Goal: Navigation & Orientation: Find specific page/section

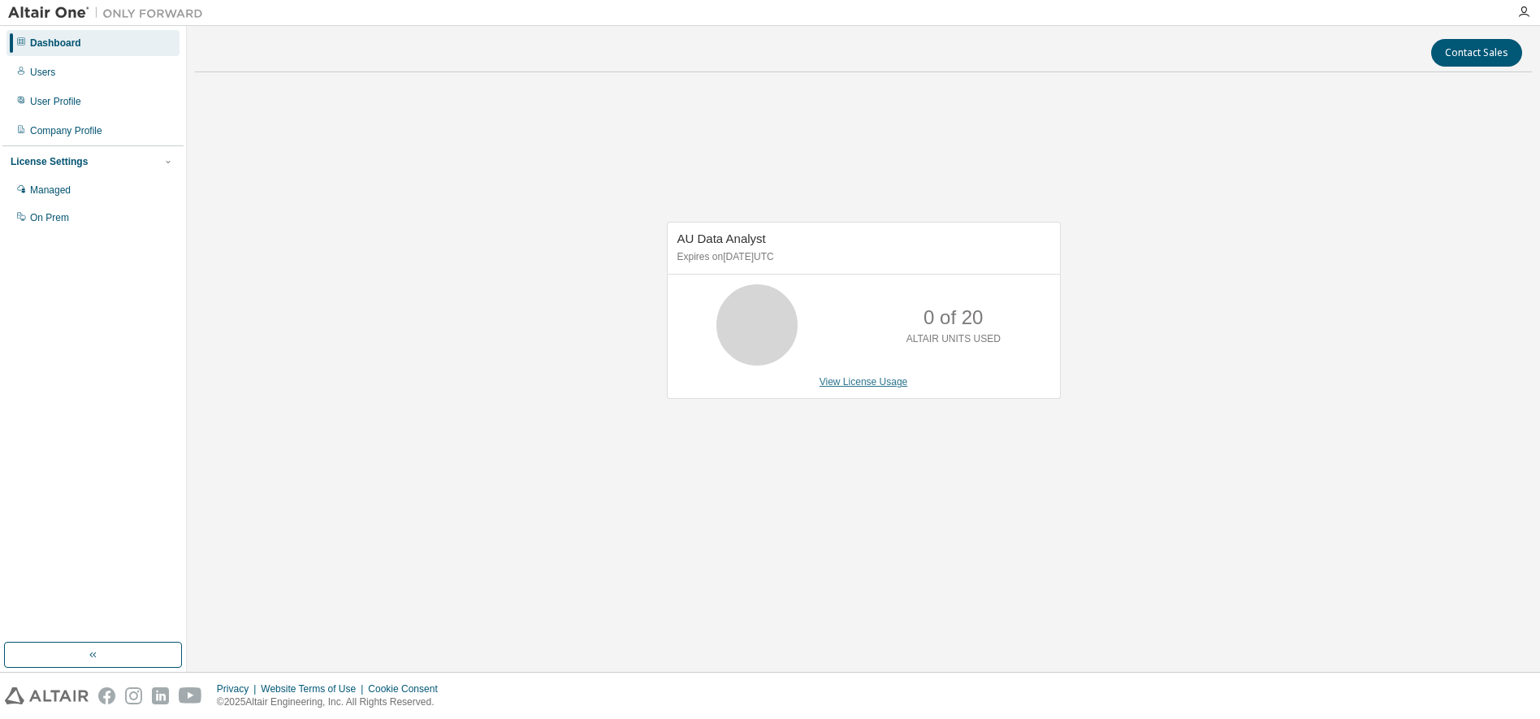
click at [889, 386] on link "View License Usage" at bounding box center [864, 381] width 89 height 11
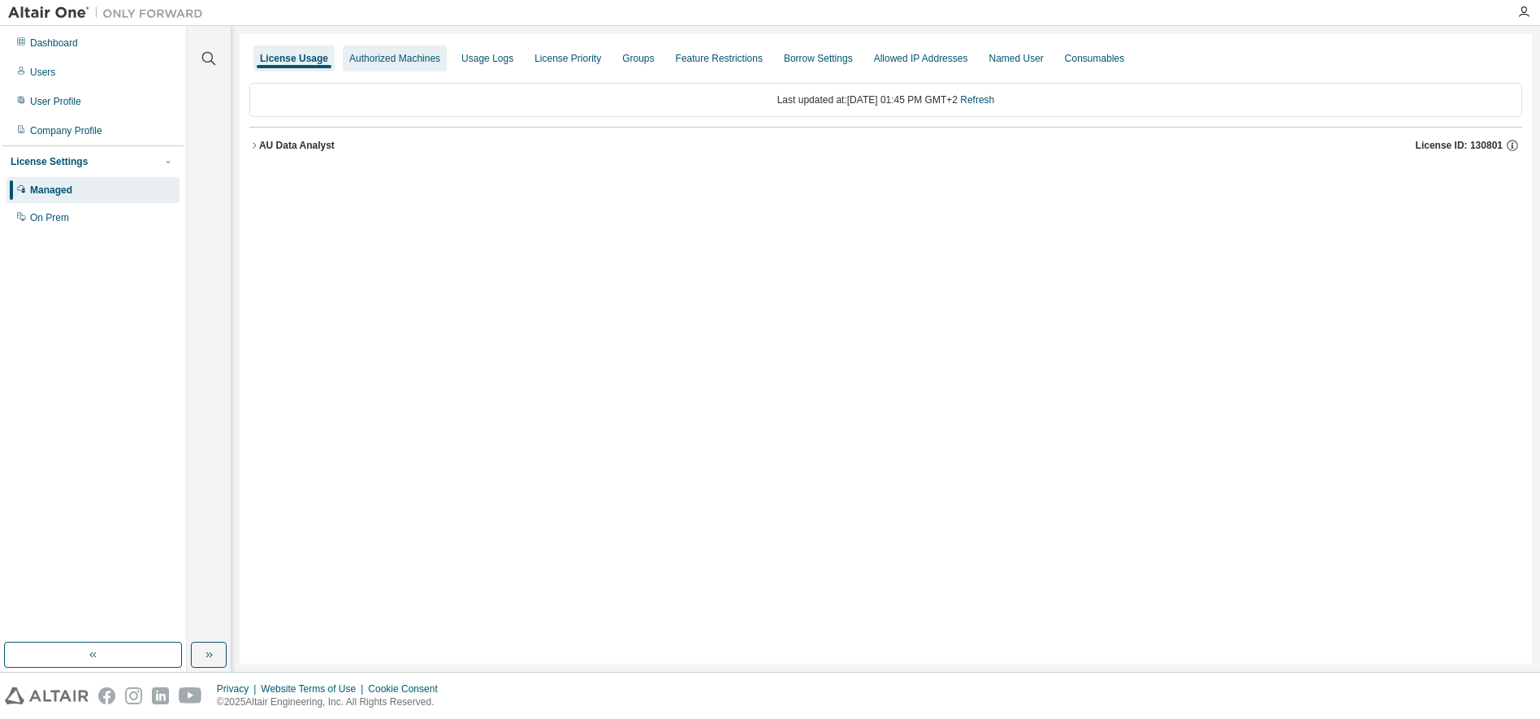
click at [412, 53] on div "Authorized Machines" at bounding box center [394, 58] width 91 height 13
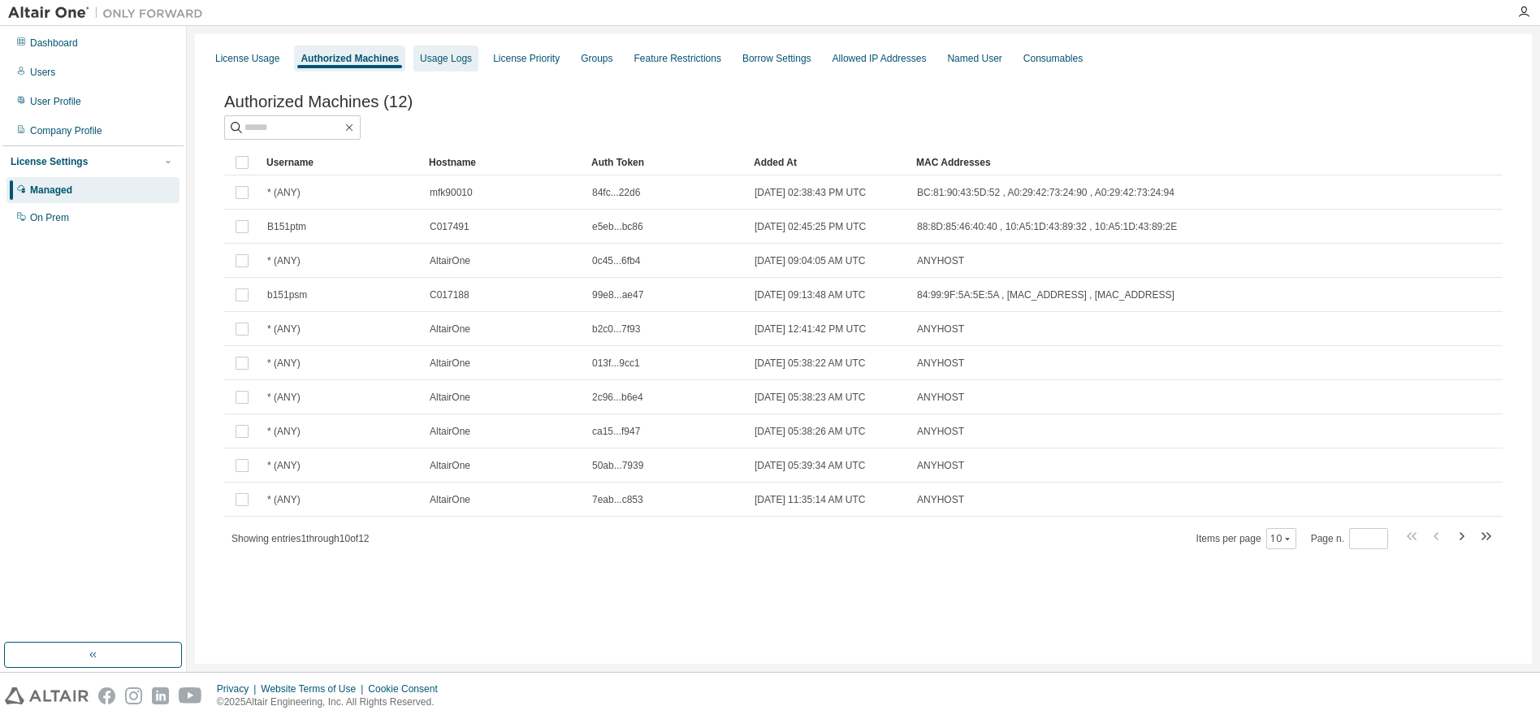
click at [472, 53] on div "Usage Logs" at bounding box center [446, 58] width 52 height 13
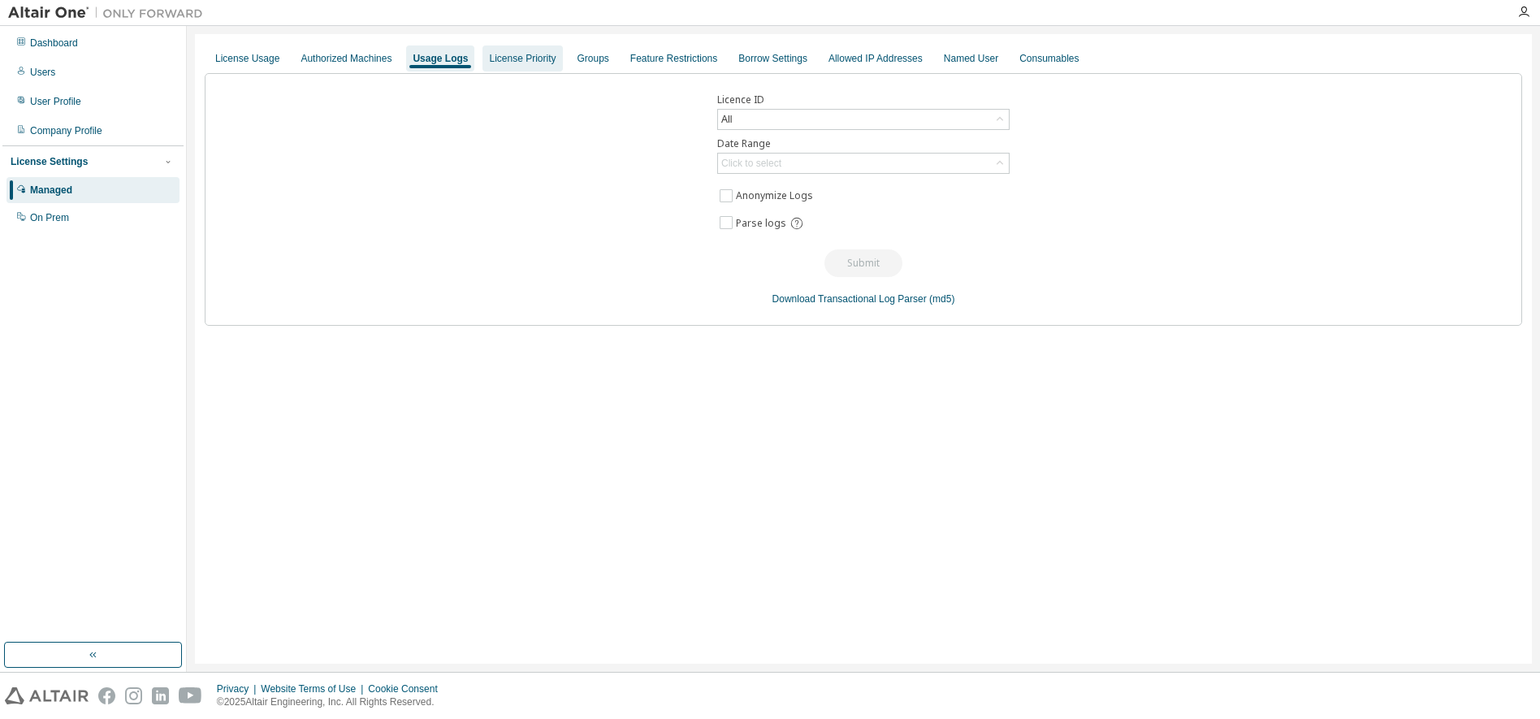
click at [508, 54] on div "License Priority" at bounding box center [522, 58] width 67 height 13
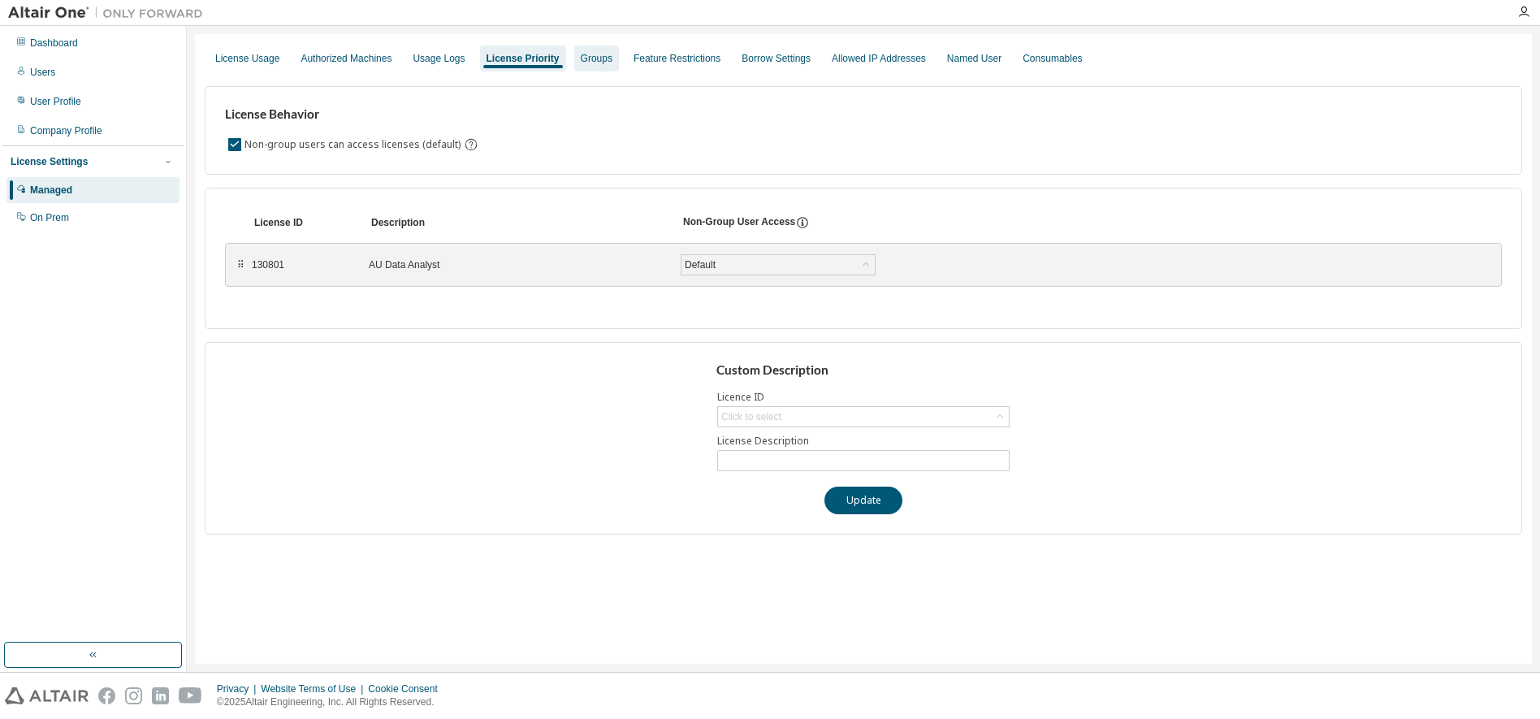
click at [589, 58] on div "Groups" at bounding box center [596, 58] width 45 height 26
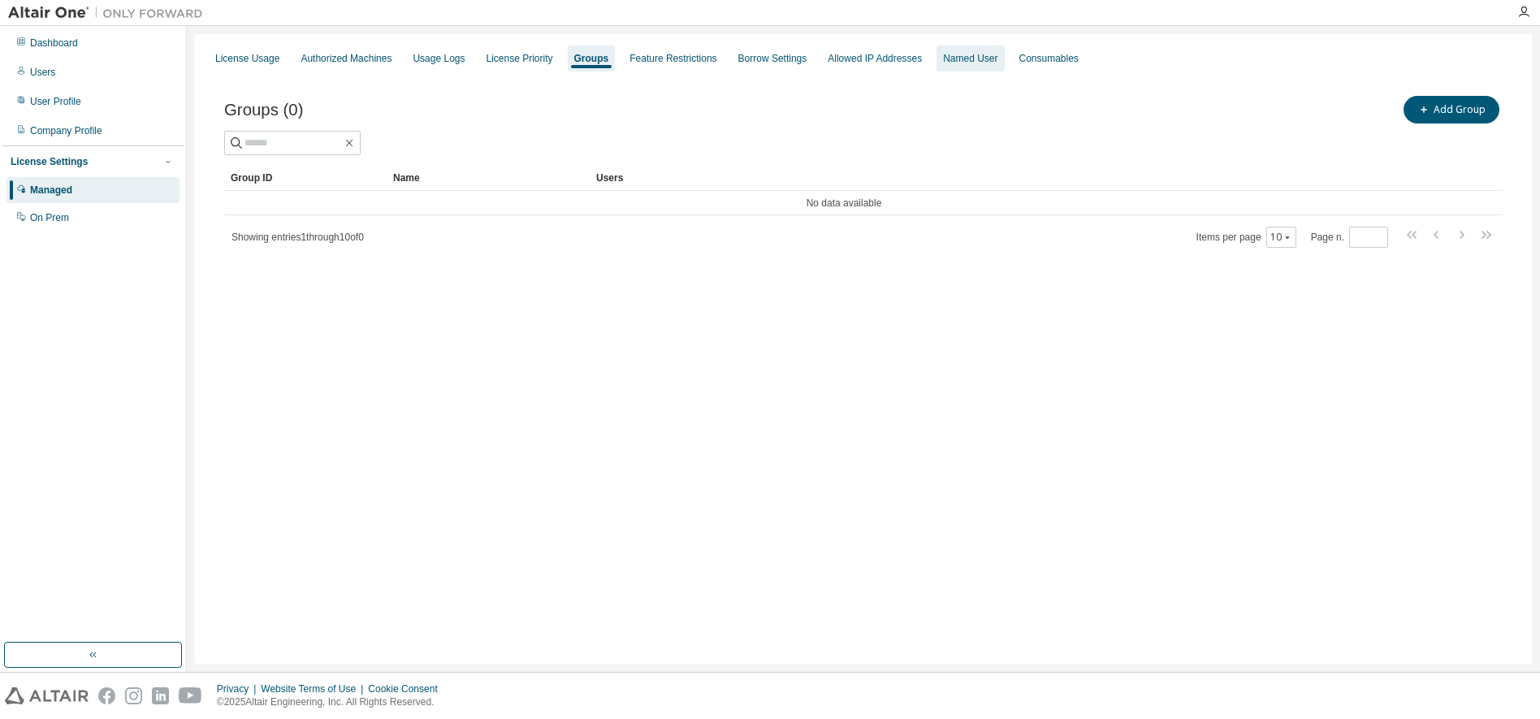
click at [994, 64] on div "Named User" at bounding box center [970, 58] width 54 height 13
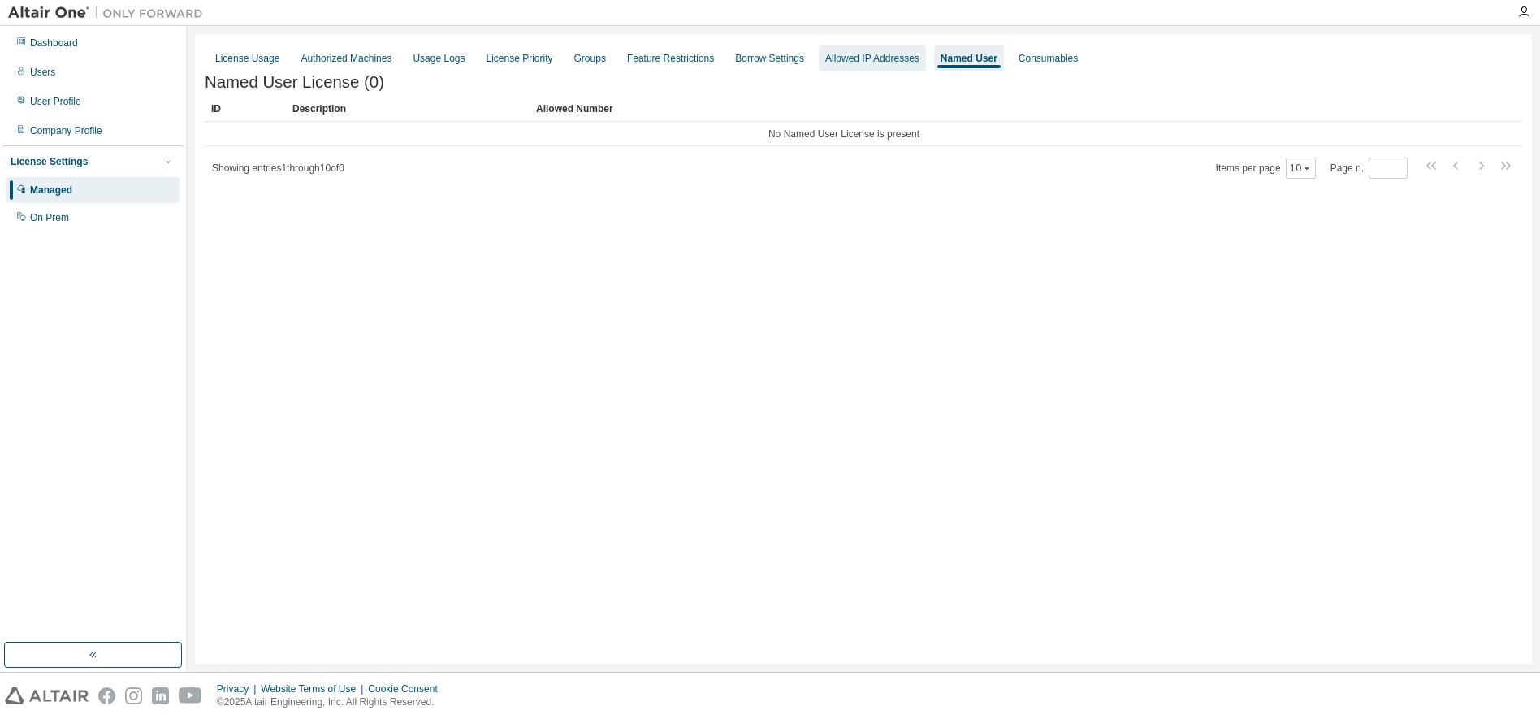
click at [919, 63] on div "Allowed IP Addresses" at bounding box center [872, 58] width 94 height 13
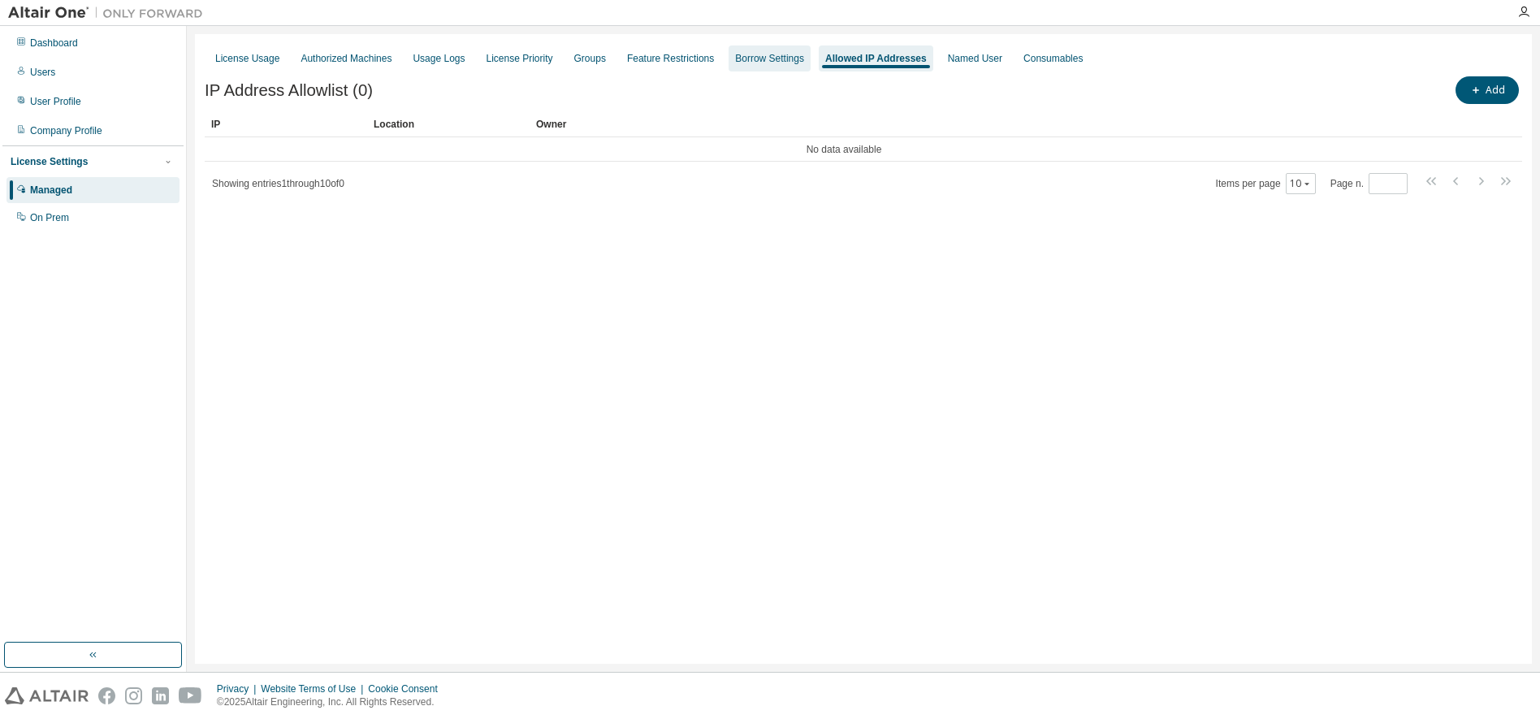
click at [770, 54] on div "Borrow Settings" at bounding box center [769, 58] width 69 height 13
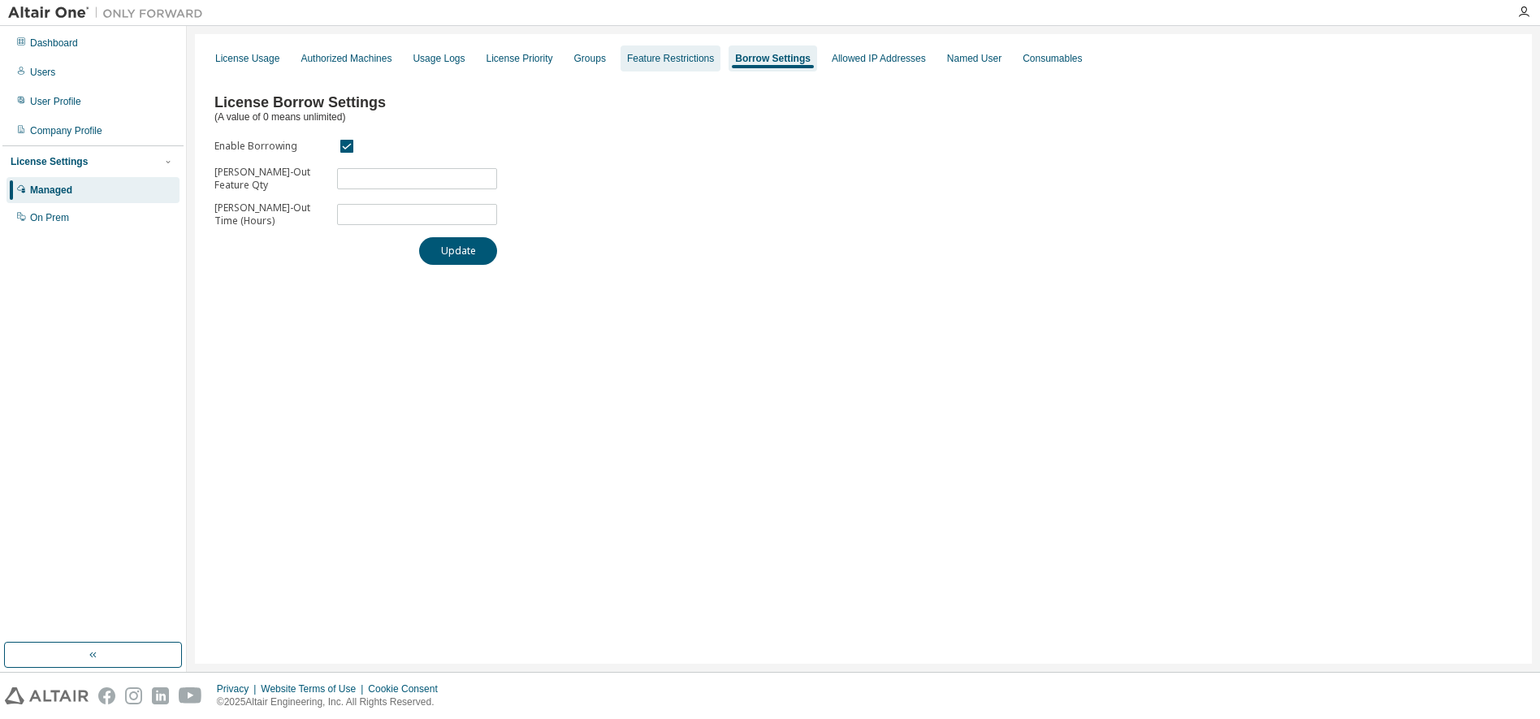
click at [663, 63] on div "Feature Restrictions" at bounding box center [670, 58] width 87 height 13
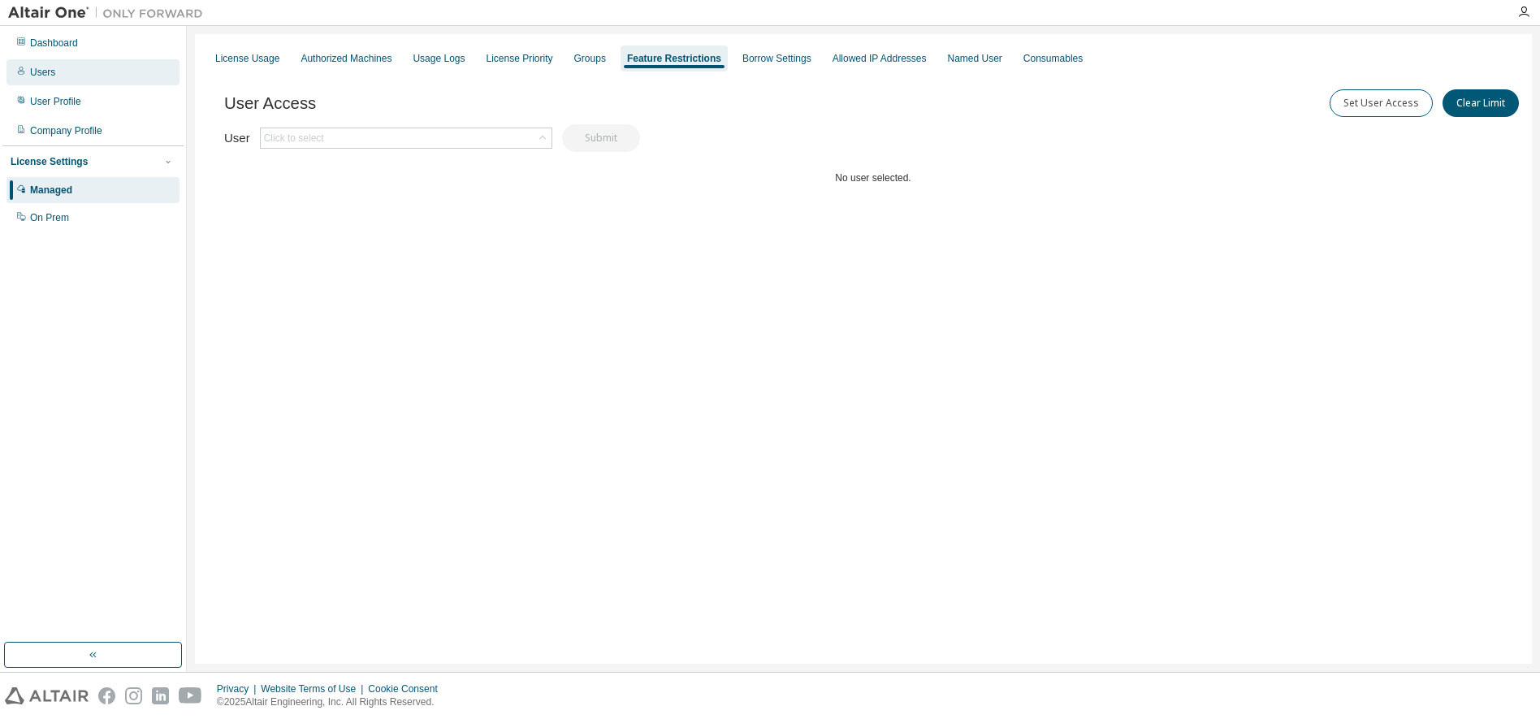
click at [52, 76] on div "Users" at bounding box center [42, 72] width 25 height 13
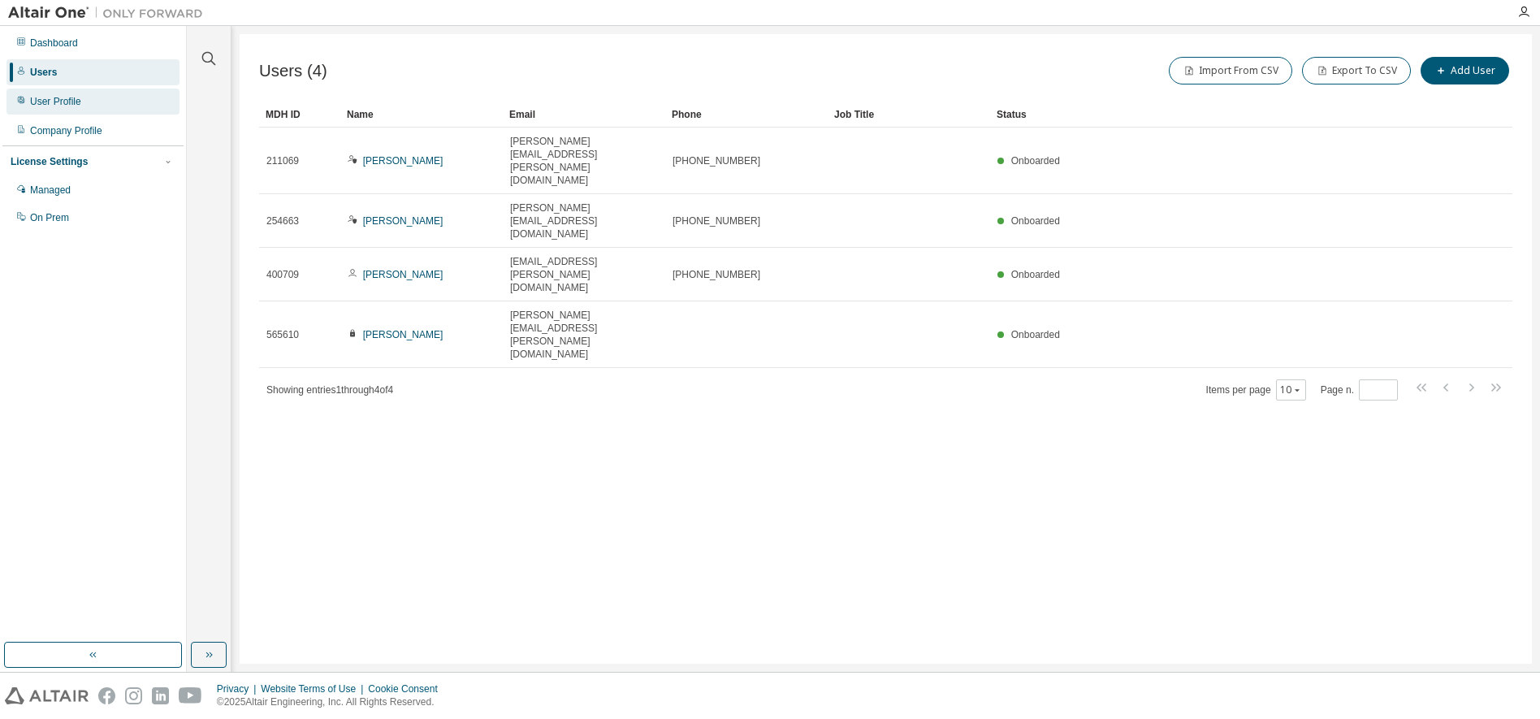
click at [38, 102] on div "User Profile" at bounding box center [55, 101] width 51 height 13
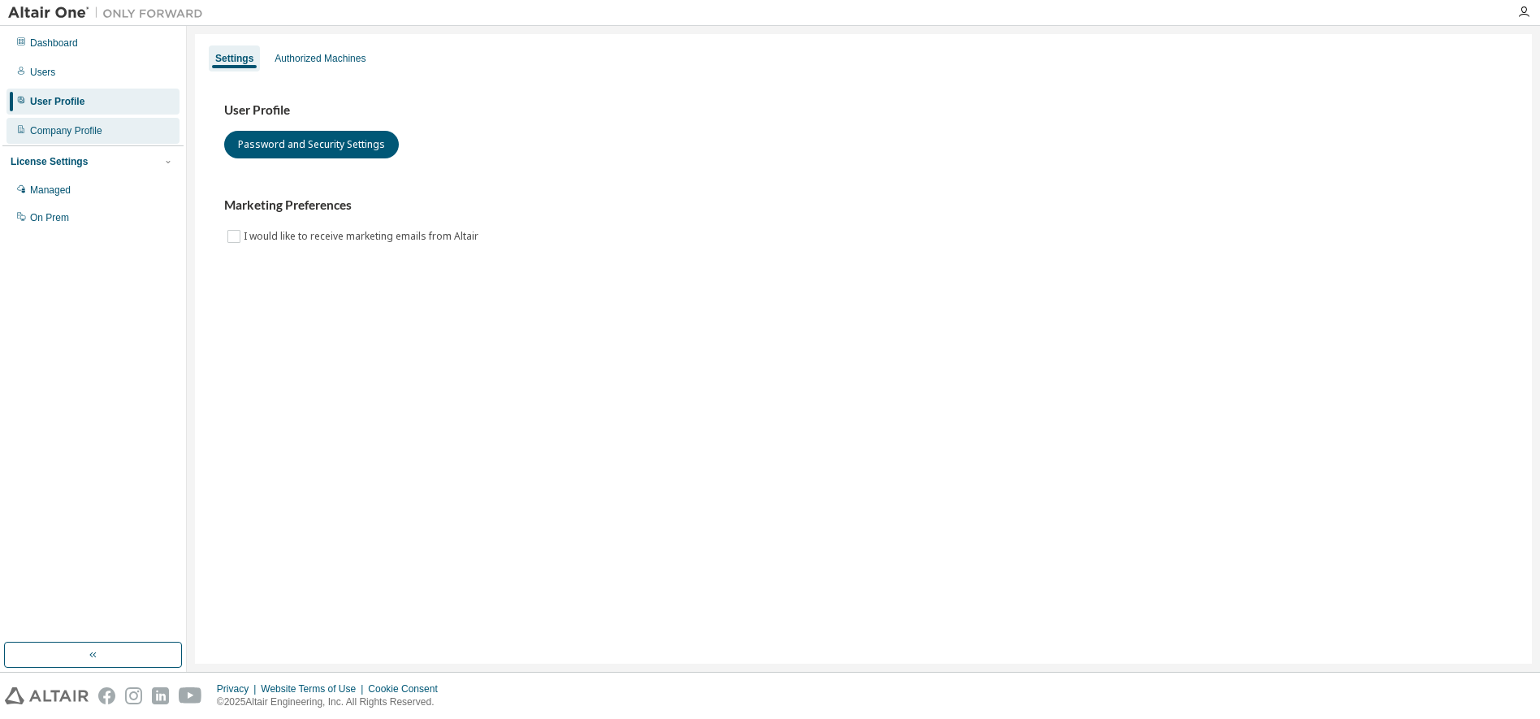
click at [80, 137] on div "Company Profile" at bounding box center [92, 131] width 173 height 26
